Goal: Navigation & Orientation: Understand site structure

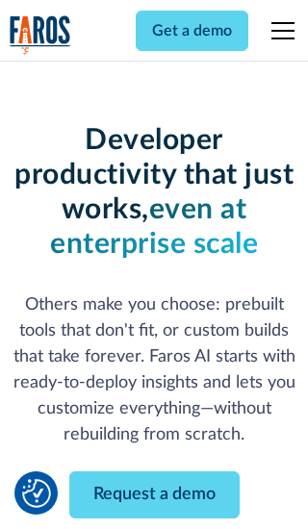
scroll to position [231, 0]
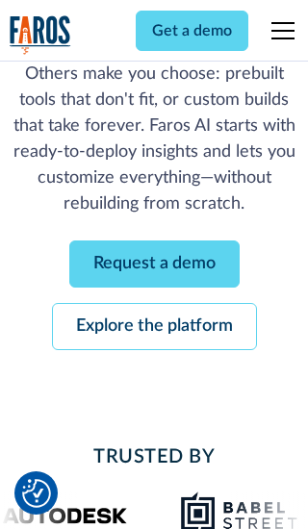
click at [154, 264] on link "Request a demo" at bounding box center [154, 264] width 170 height 47
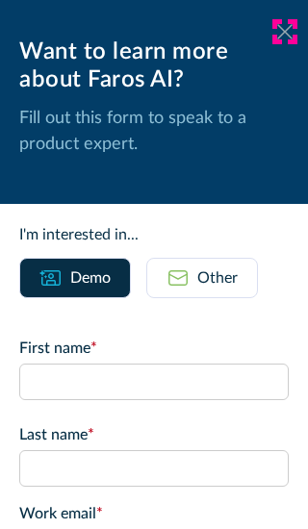
click at [285, 32] on icon at bounding box center [284, 31] width 15 height 14
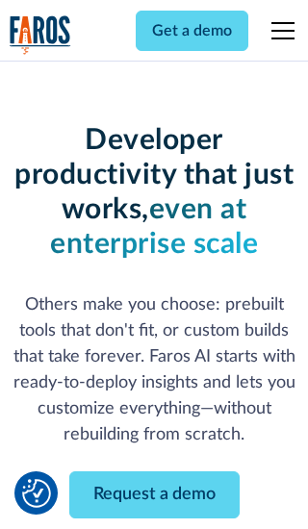
scroll to position [293, 0]
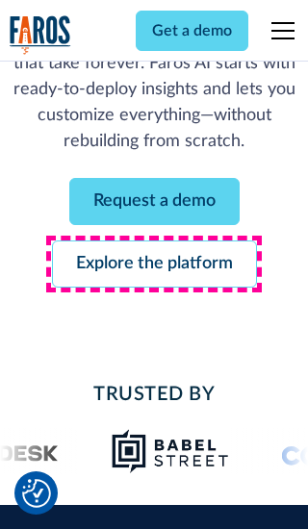
click at [154, 264] on link "Explore the platform" at bounding box center [154, 264] width 205 height 47
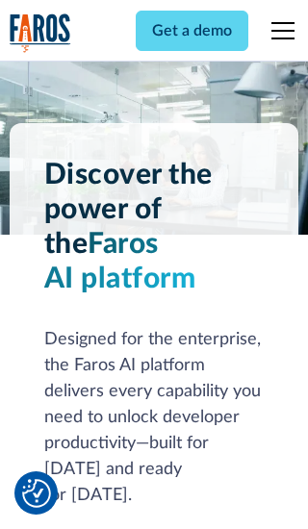
scroll to position [14453, 0]
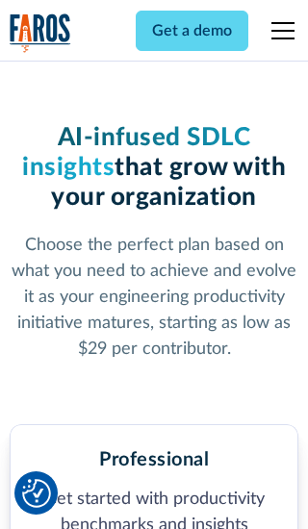
scroll to position [2982, 0]
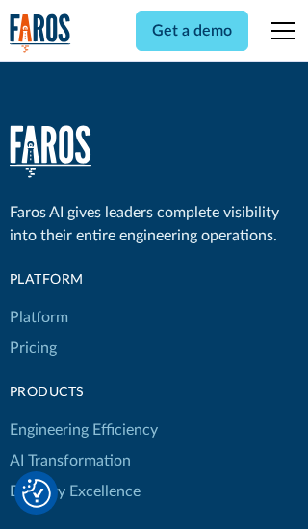
click at [38, 302] on link "Platform" at bounding box center [39, 317] width 59 height 31
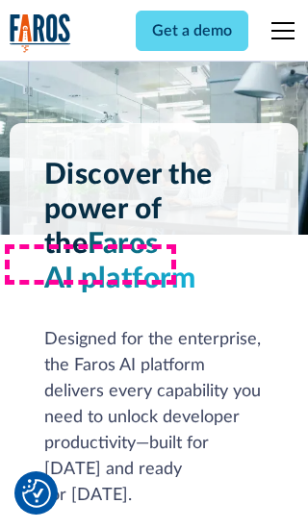
scroll to position [15071, 0]
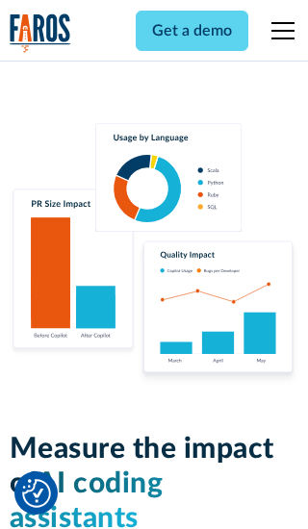
scroll to position [11894, 0]
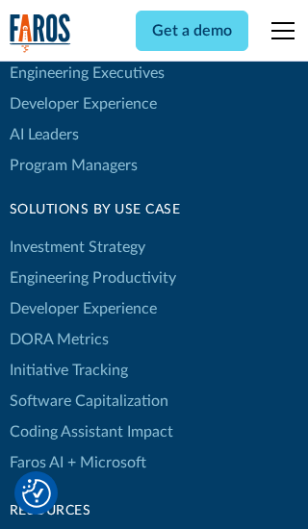
click at [58, 324] on link "DORA Metrics" at bounding box center [59, 339] width 99 height 31
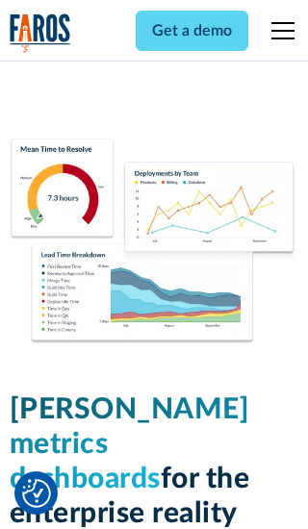
scroll to position [8425, 0]
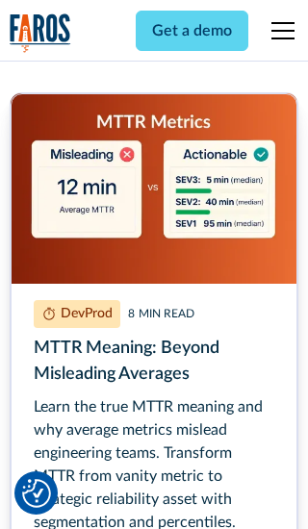
scroll to position [8703, 0]
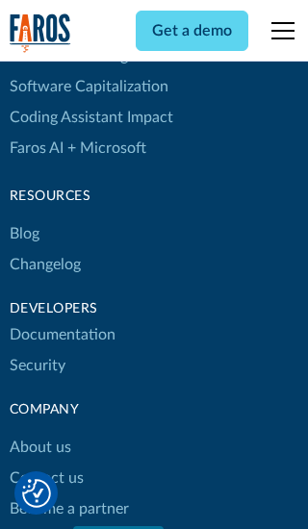
click at [44, 265] on link "Changelog" at bounding box center [45, 264] width 71 height 31
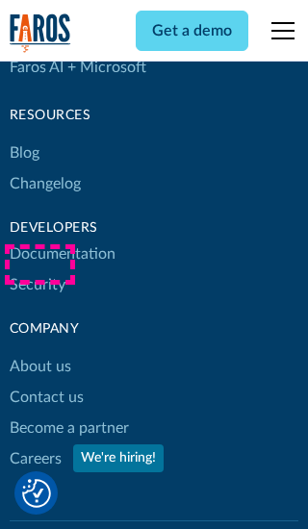
click at [39, 351] on link "About us" at bounding box center [41, 366] width 62 height 31
